Goal: Transaction & Acquisition: Purchase product/service

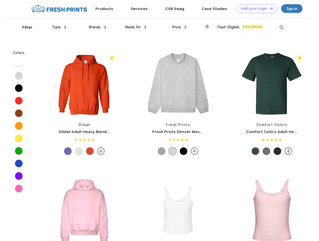
click at [255, 9] on link "Add your Logo Design Tool" at bounding box center [256, 8] width 41 height 9
click at [0, 0] on div "Design Tool" at bounding box center [0, 0] width 0 height 0
click at [269, 8] on link "Add your Logo Design Tool" at bounding box center [256, 8] width 41 height 9
click at [24, 27] on div "Filter" at bounding box center [27, 28] width 10 height 6
click at [59, 27] on span "Type" at bounding box center [56, 27] width 9 height 5
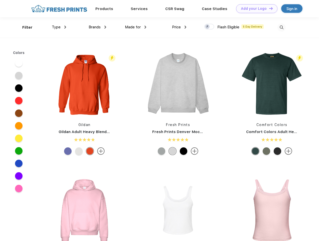
click at [97, 27] on span "Brands" at bounding box center [95, 27] width 12 height 5
click at [136, 27] on span "Made for" at bounding box center [133, 27] width 16 height 5
click at [179, 27] on span "Price" at bounding box center [176, 27] width 9 height 5
click at [209, 27] on div at bounding box center [209, 27] width 10 height 6
click at [208, 27] on input "checkbox" at bounding box center [205, 25] width 3 height 3
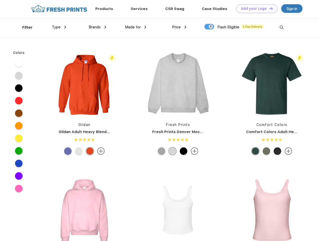
click at [282, 27] on img at bounding box center [282, 27] width 8 height 8
